Goal: Task Accomplishment & Management: Use online tool/utility

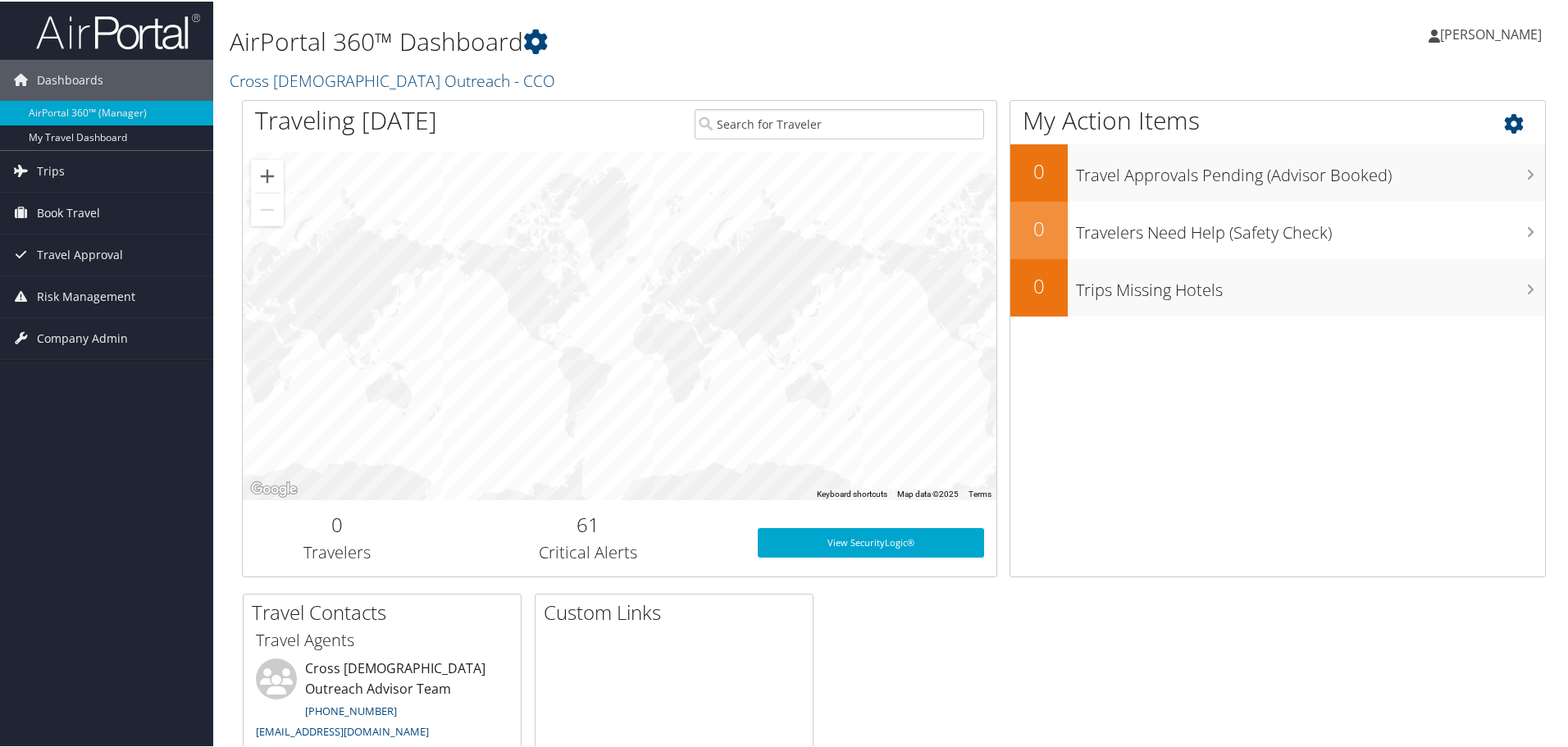
drag, startPoint x: 1560, startPoint y: 410, endPoint x: 1535, endPoint y: 402, distance: 26.2
click at [1560, 410] on div "AirPortal 360™ Dashboard Cross Catholic Outreach - CCO Zoila Medina Aguilar Zoi…" at bounding box center [895, 466] width 1362 height 932
click at [65, 201] on span "Book Travel" at bounding box center [68, 212] width 63 height 41
click at [68, 209] on span "Book Travel" at bounding box center [68, 212] width 63 height 41
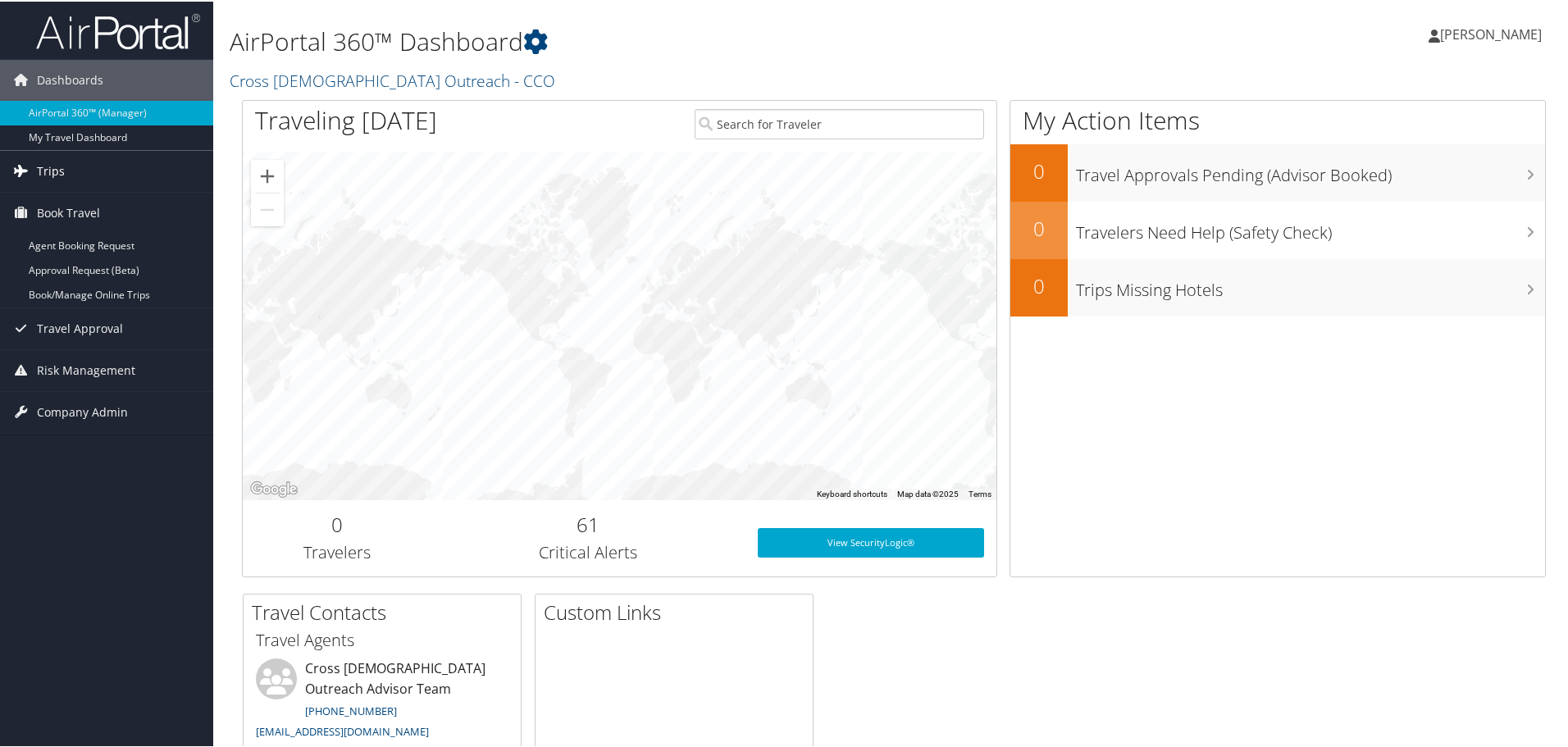
click at [51, 177] on span "Trips" at bounding box center [51, 169] width 28 height 41
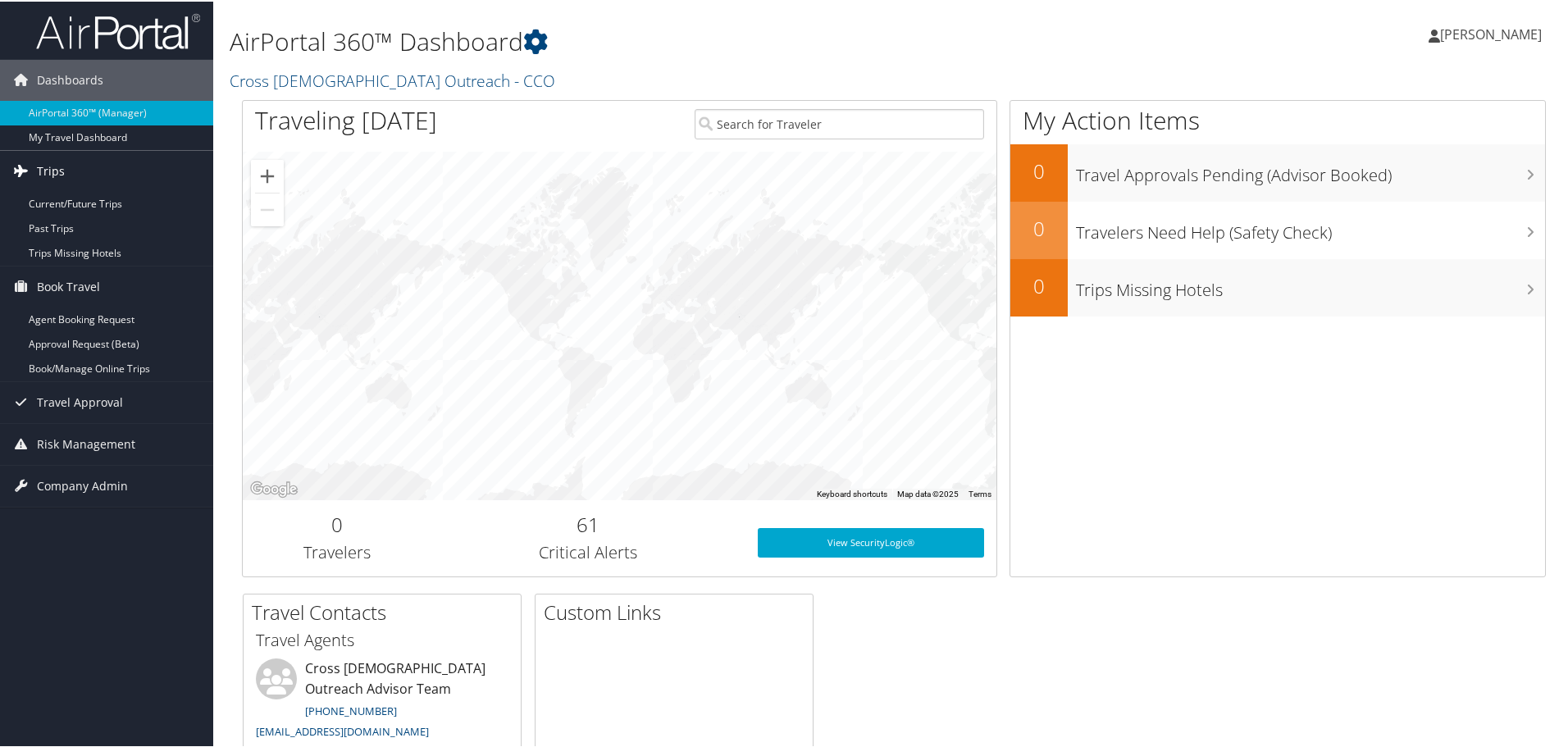
click at [63, 174] on link "Trips" at bounding box center [106, 169] width 214 height 41
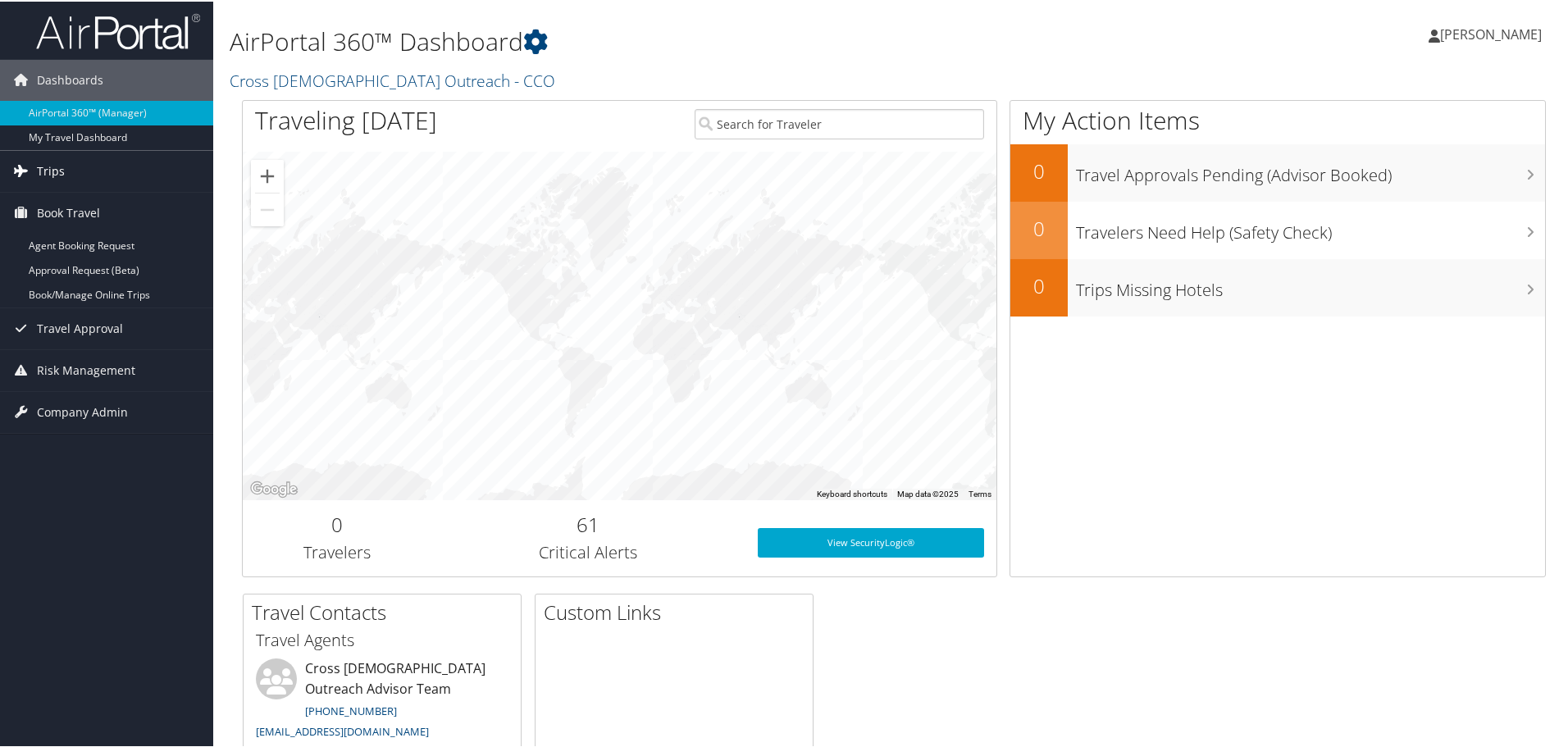
click at [63, 174] on link "Trips" at bounding box center [106, 169] width 214 height 41
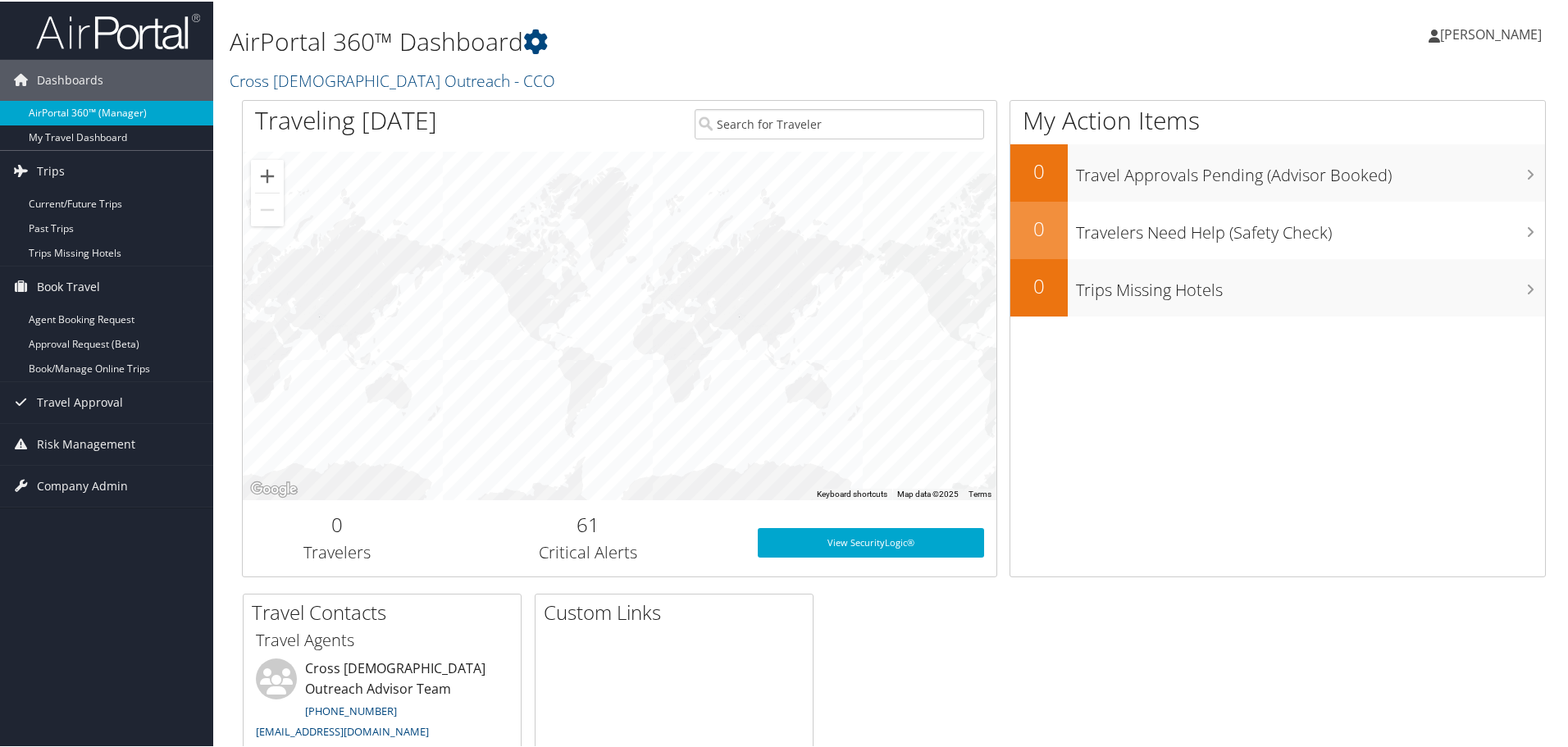
click at [66, 116] on link "AirPortal 360™ (Manager)" at bounding box center [106, 111] width 214 height 25
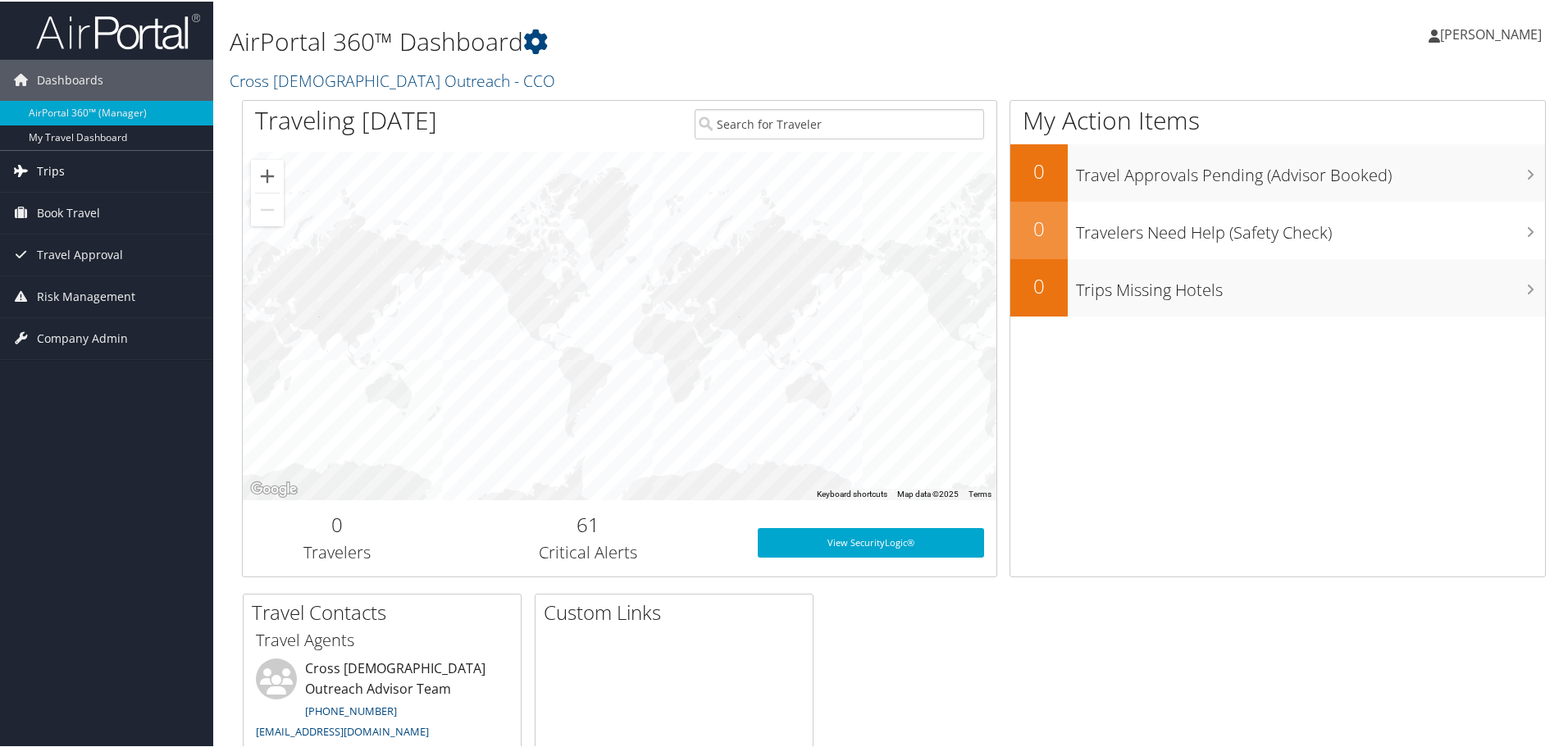
click at [52, 163] on span "Trips" at bounding box center [51, 169] width 28 height 41
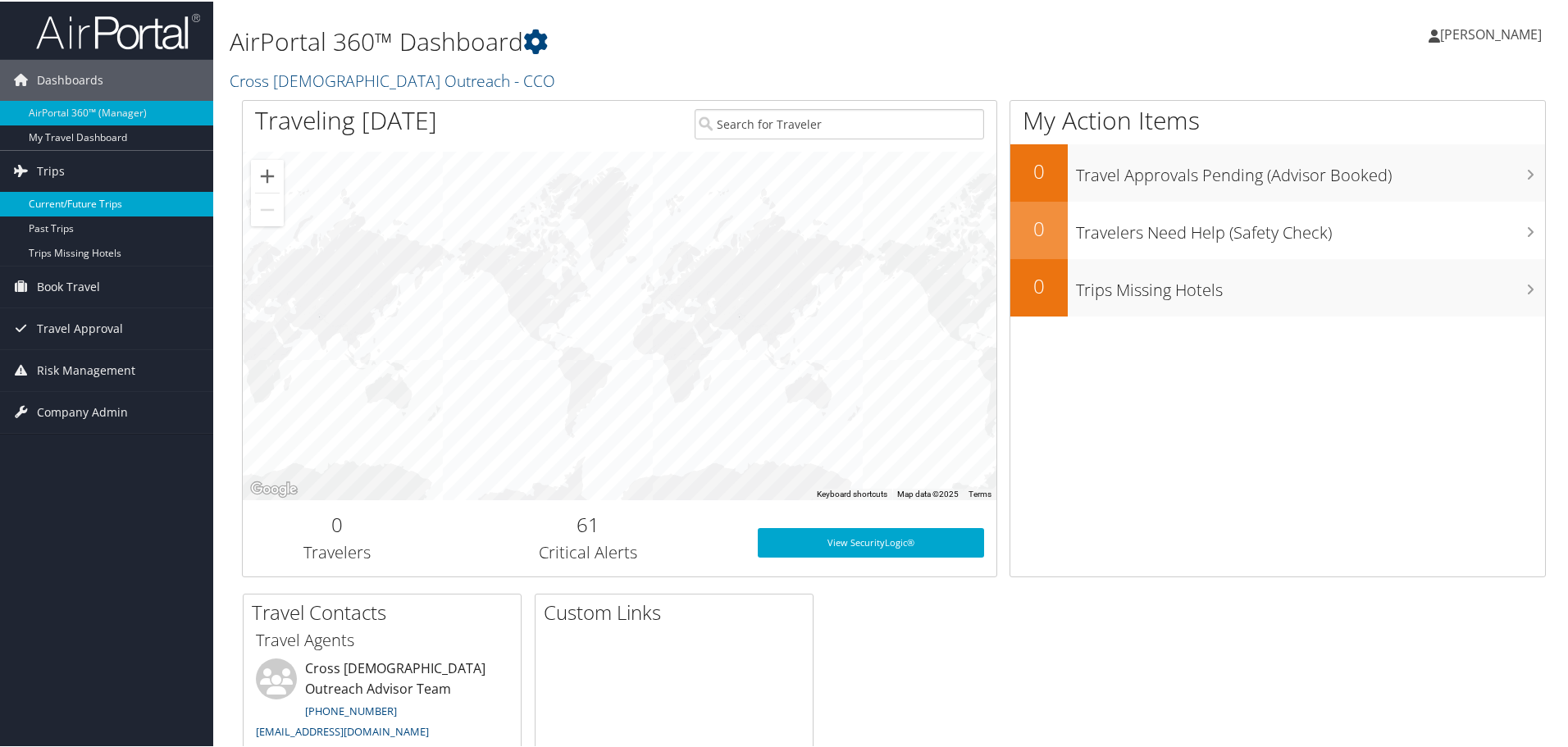
click at [100, 198] on link "Current/Future Trips" at bounding box center [106, 202] width 214 height 25
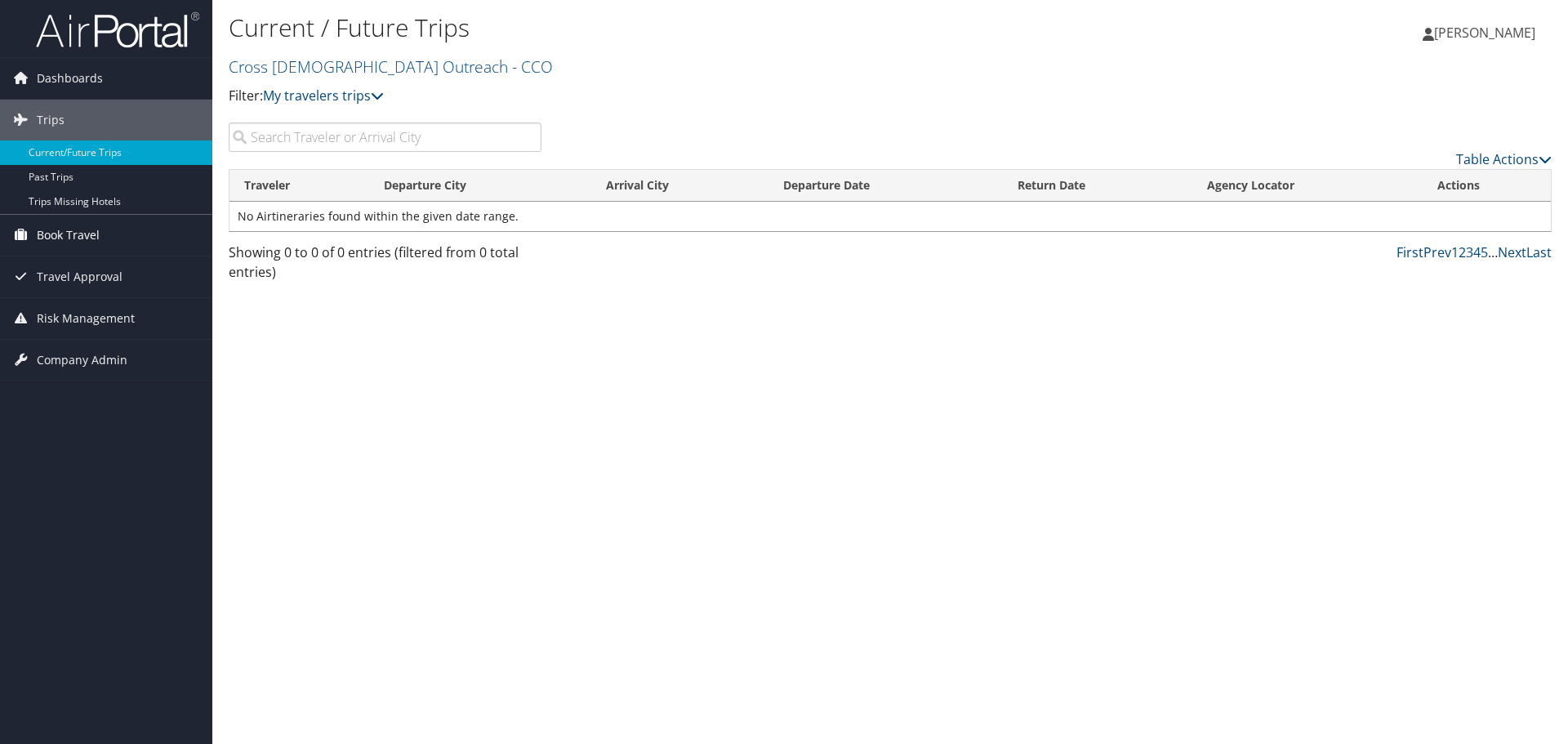
click at [99, 240] on link "Book Travel" at bounding box center [106, 235] width 213 height 41
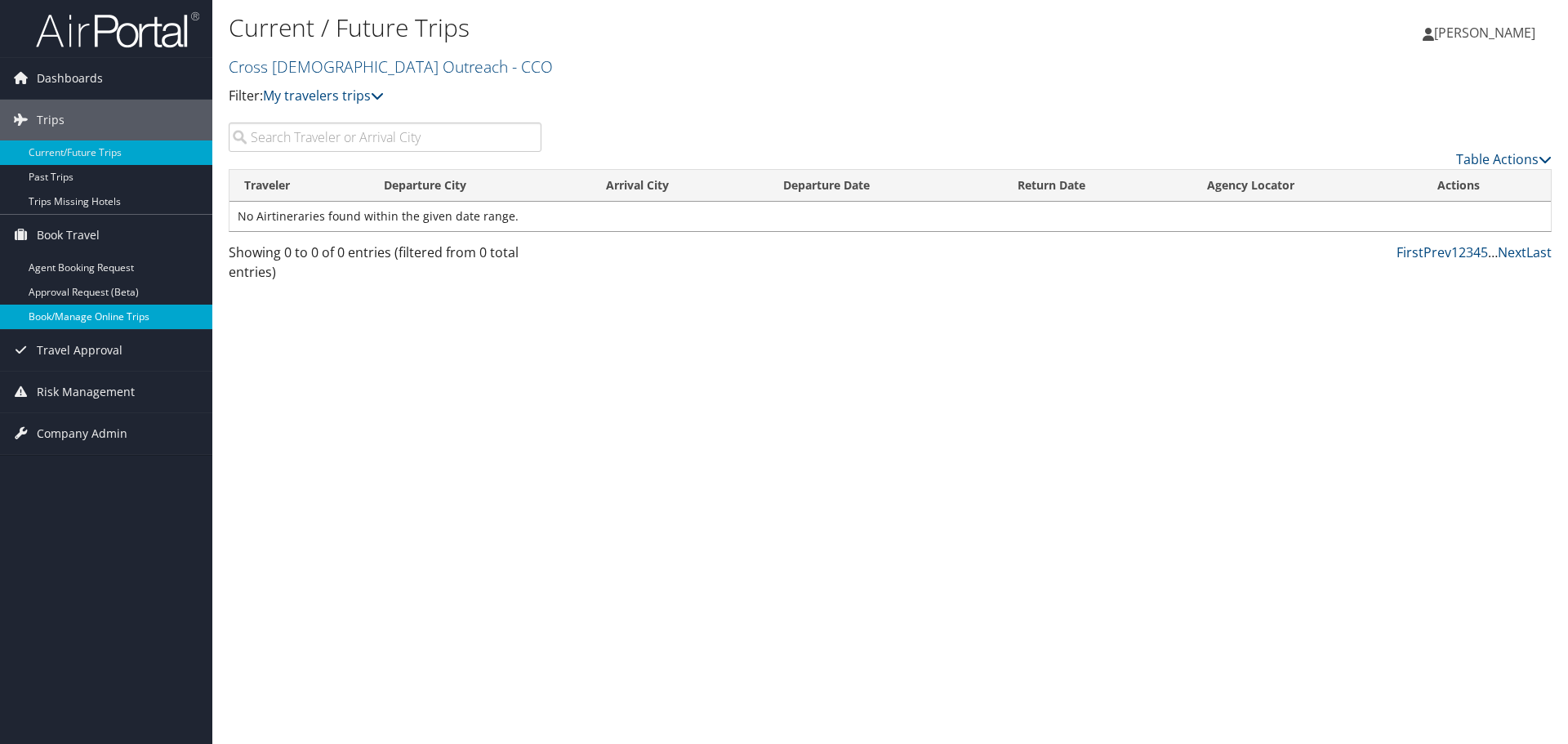
click at [116, 320] on link "Book/Manage Online Trips" at bounding box center [106, 317] width 213 height 25
